Goal: Task Accomplishment & Management: Manage account settings

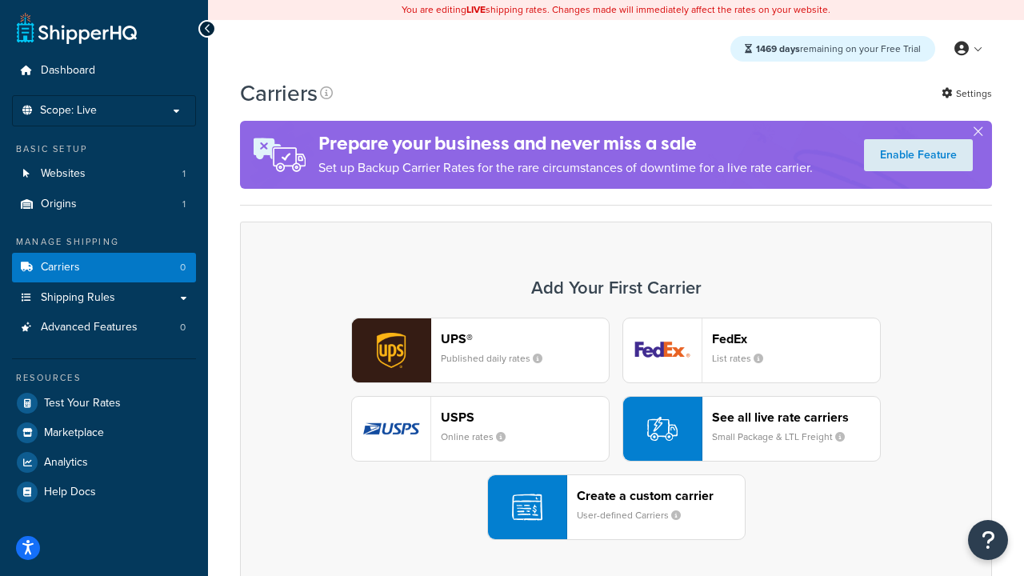
click at [616, 429] on div "UPS® Published daily rates FedEx List rates USPS Online rates See all live rate…" at bounding box center [616, 429] width 718 height 222
click at [796, 338] on header "FedEx" at bounding box center [796, 338] width 168 height 15
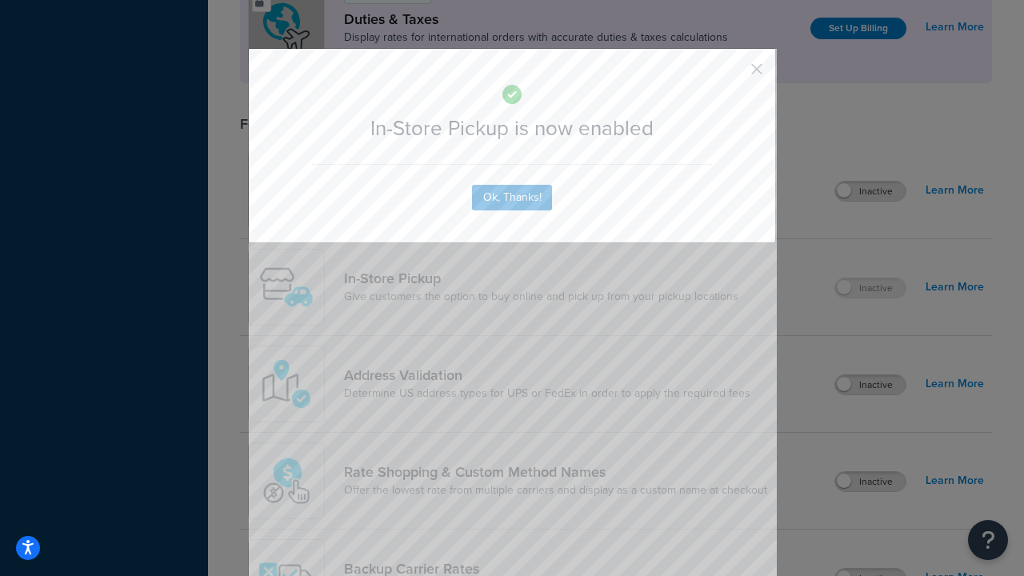
click at [733, 74] on button "button" at bounding box center [733, 75] width 4 height 4
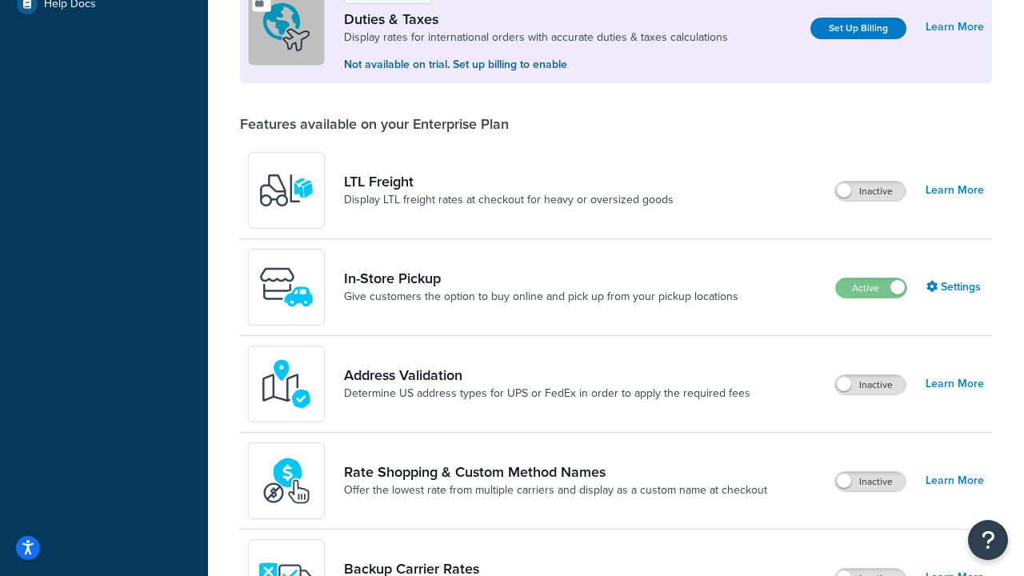
scroll to position [488, 0]
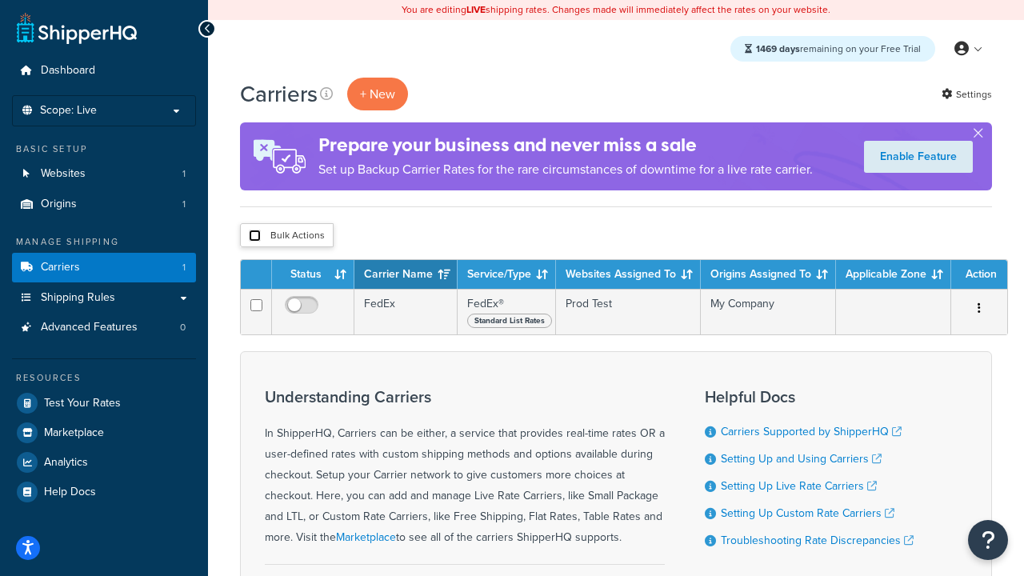
click at [254, 236] on input "checkbox" at bounding box center [255, 236] width 12 height 12
checkbox input "true"
click at [0, 0] on button "Delete" at bounding box center [0, 0] width 0 height 0
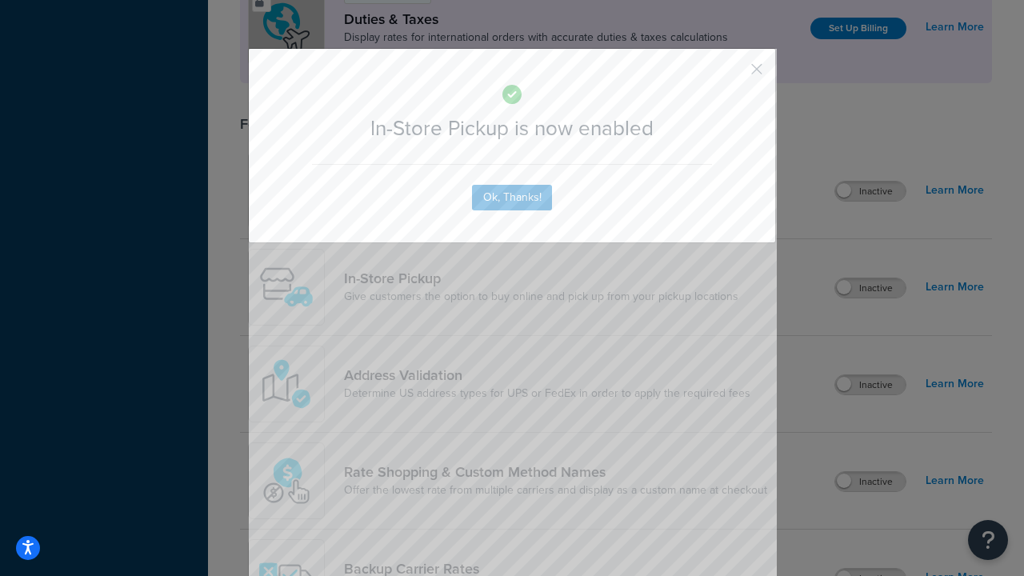
click at [733, 74] on button "button" at bounding box center [733, 75] width 4 height 4
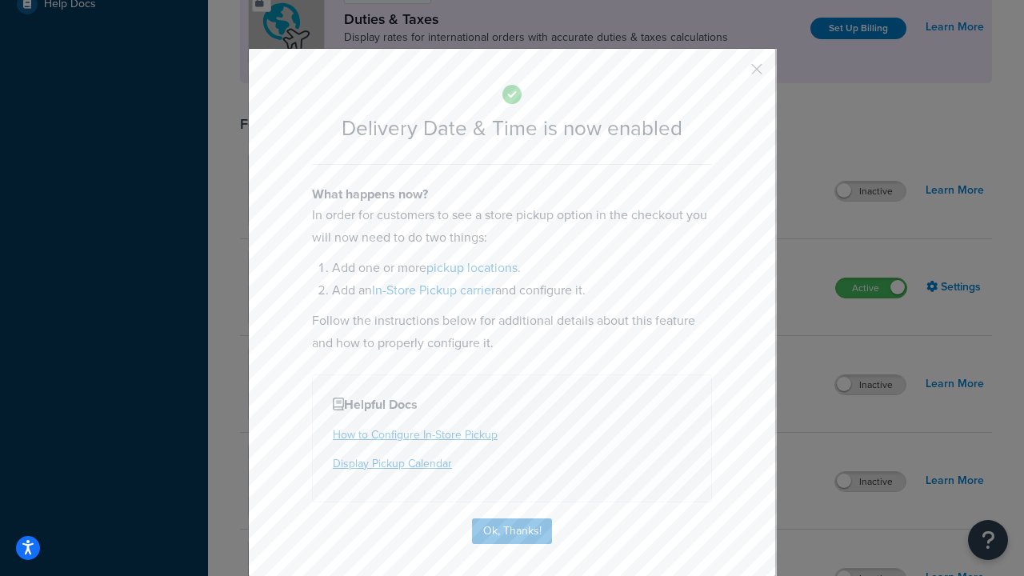
scroll to position [154, 0]
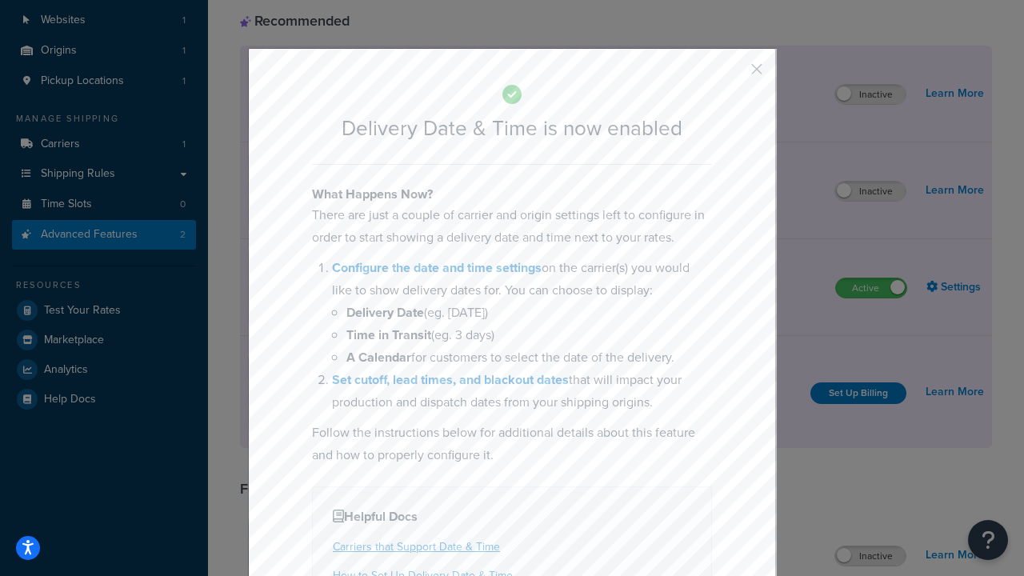
click at [733, 74] on button "button" at bounding box center [733, 75] width 4 height 4
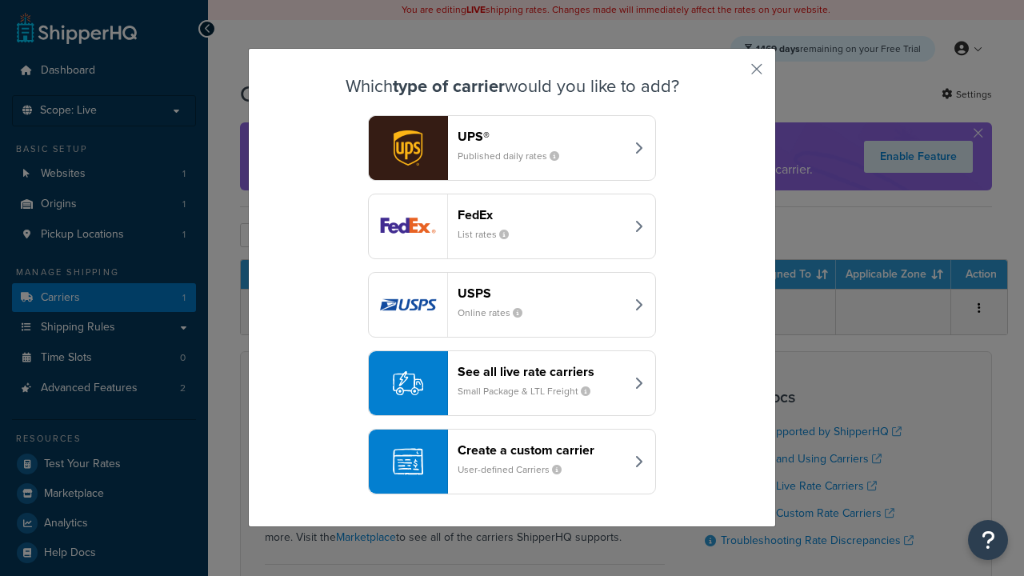
click at [512, 462] on div "Create a custom carrier User-defined Carriers" at bounding box center [541, 461] width 167 height 38
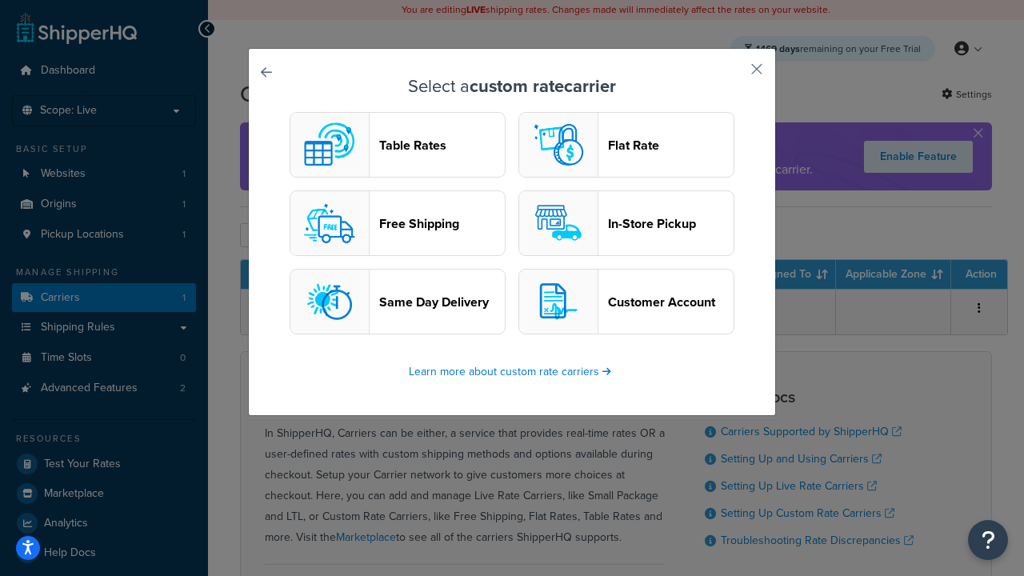
click at [626, 223] on header "In-Store Pickup" at bounding box center [671, 223] width 126 height 15
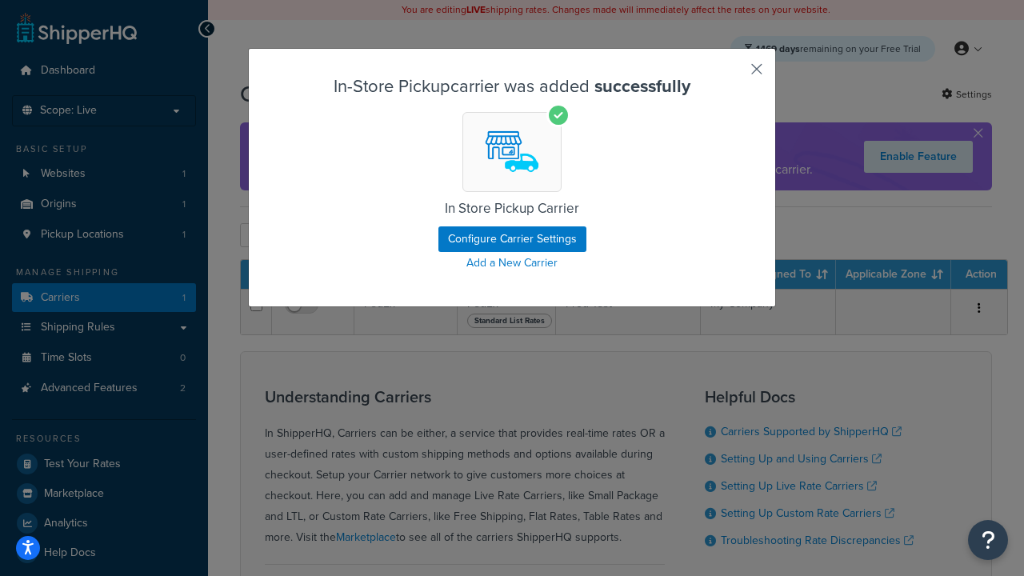
click at [733, 74] on button "button" at bounding box center [733, 75] width 4 height 4
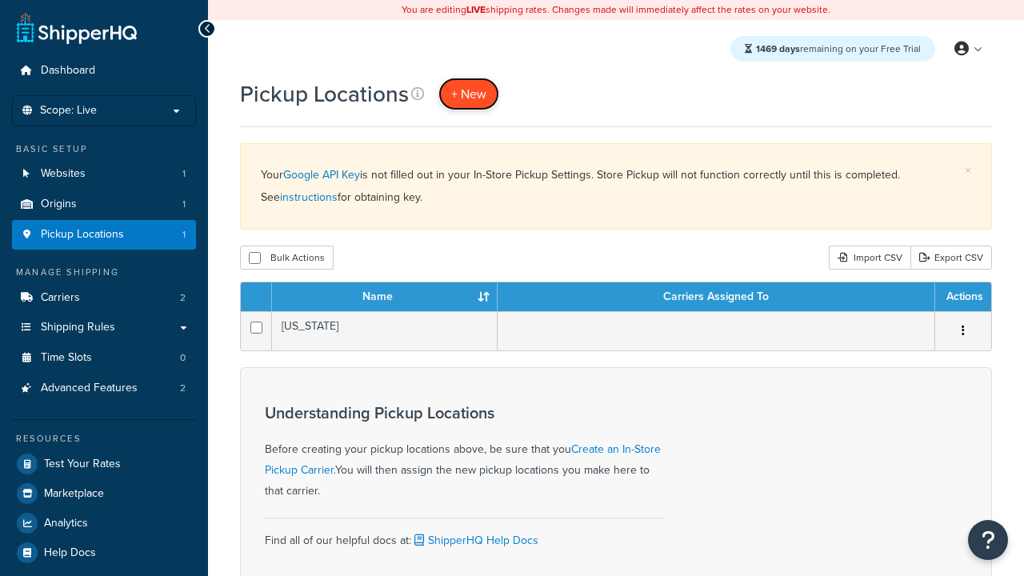
click at [469, 94] on span "+ New" at bounding box center [468, 94] width 35 height 18
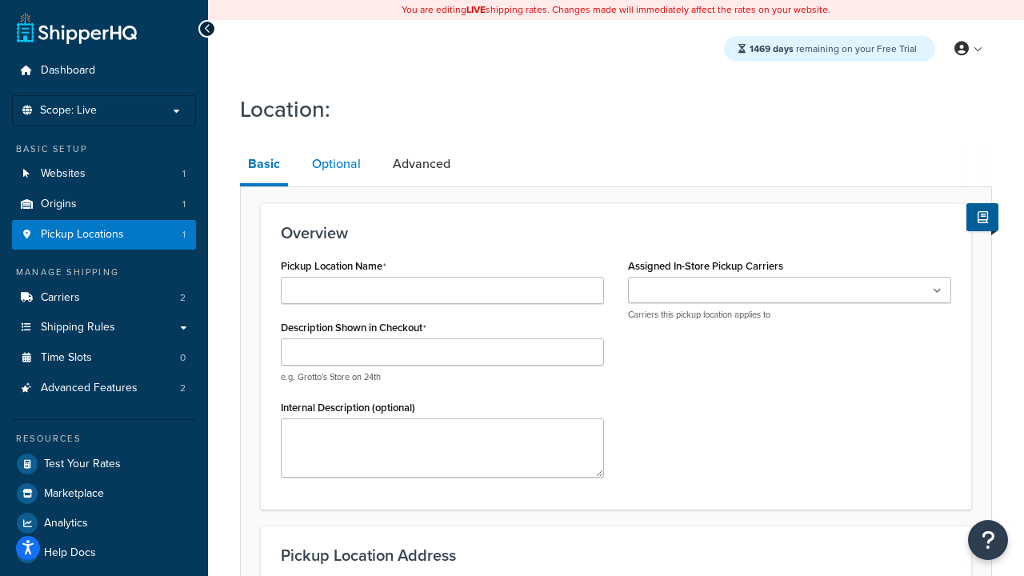
click at [336, 164] on link "Optional" at bounding box center [336, 164] width 65 height 38
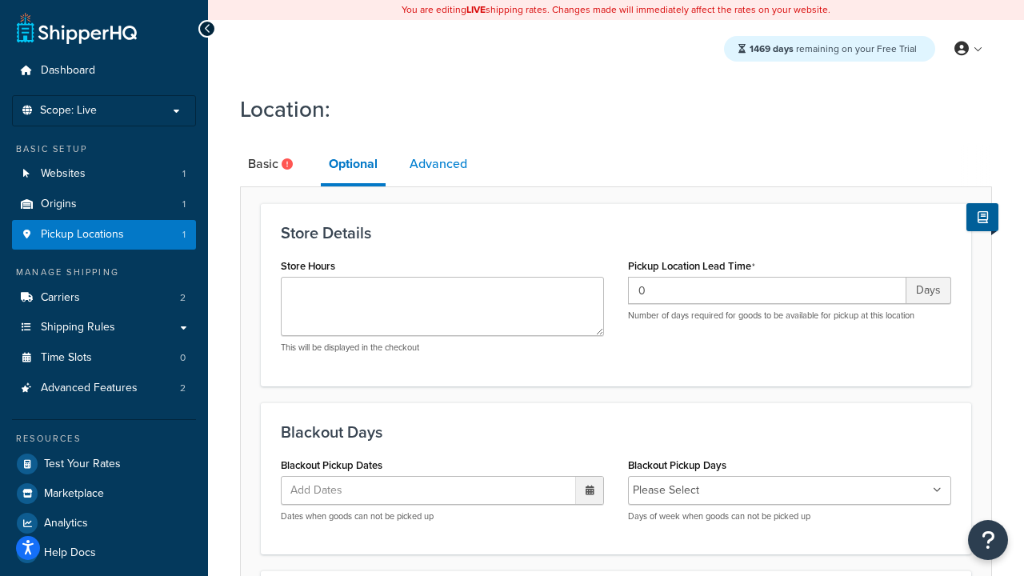
click at [438, 164] on link "Advanced" at bounding box center [439, 164] width 74 height 38
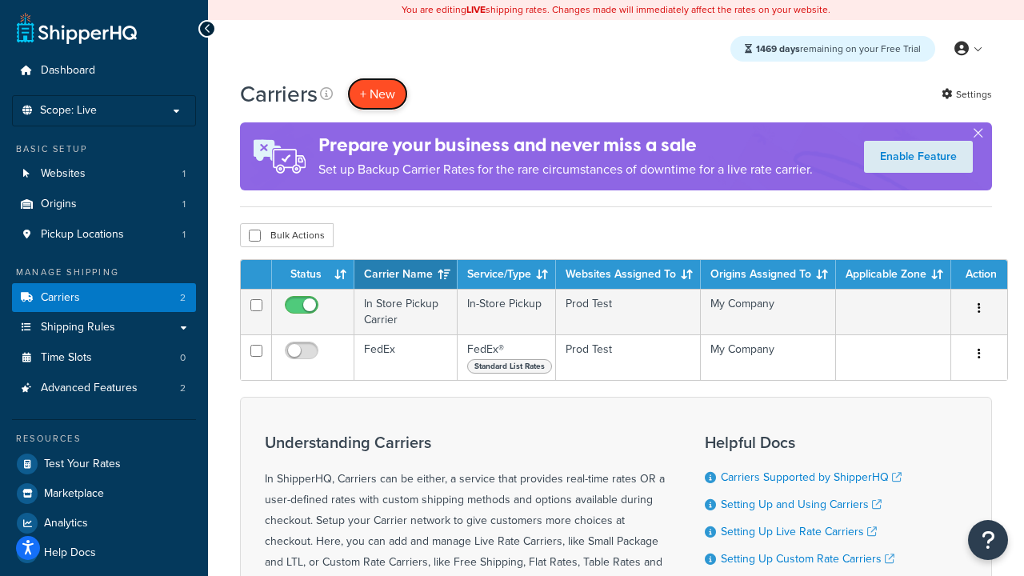
click at [378, 94] on button "+ New" at bounding box center [377, 94] width 61 height 33
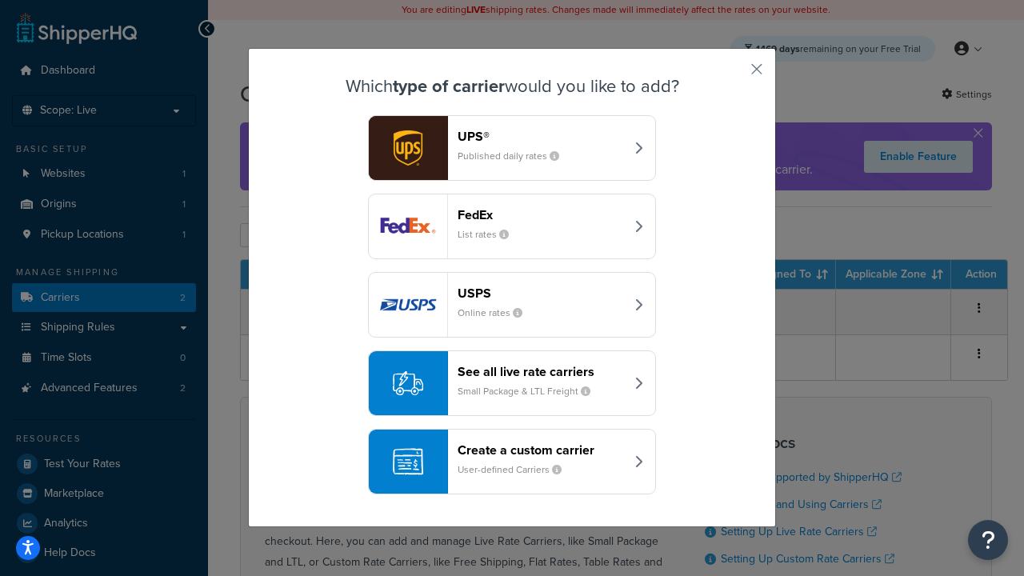
click at [512, 462] on div "Create a custom carrier User-defined Carriers" at bounding box center [541, 461] width 167 height 38
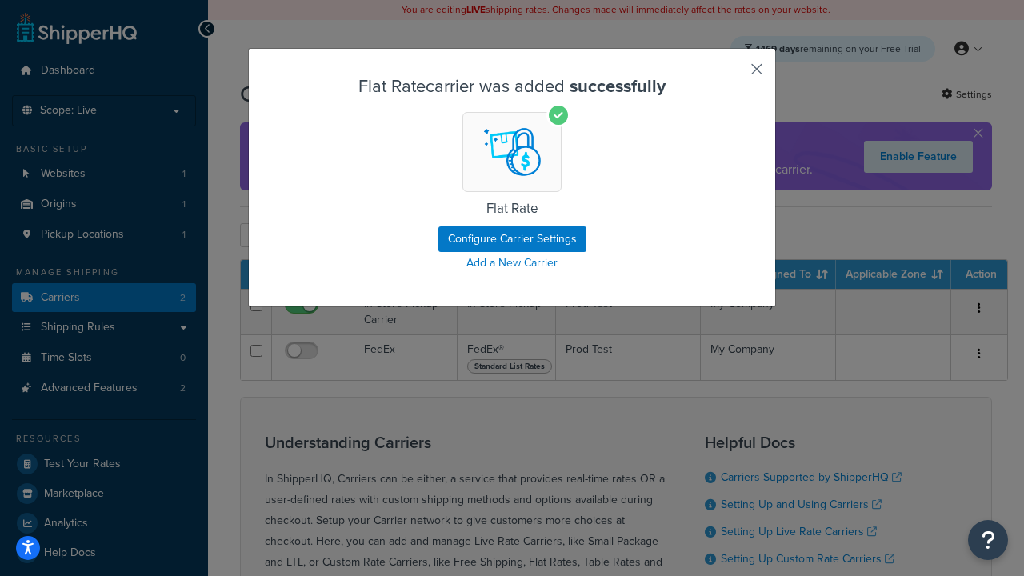
click at [733, 74] on button "button" at bounding box center [733, 75] width 4 height 4
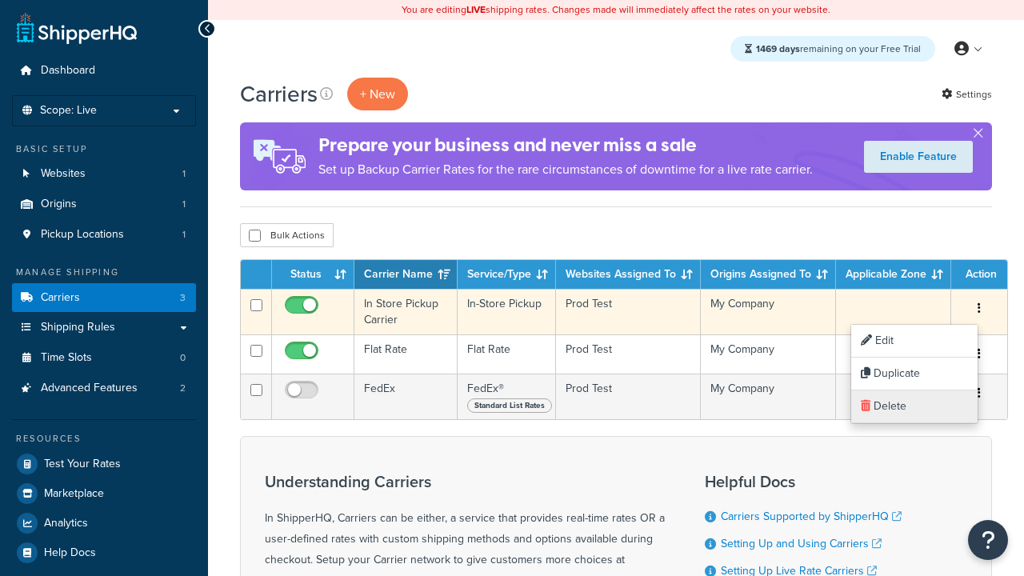
click at [914, 406] on link "Delete" at bounding box center [914, 406] width 126 height 33
